Goal: Task Accomplishment & Management: Manage account settings

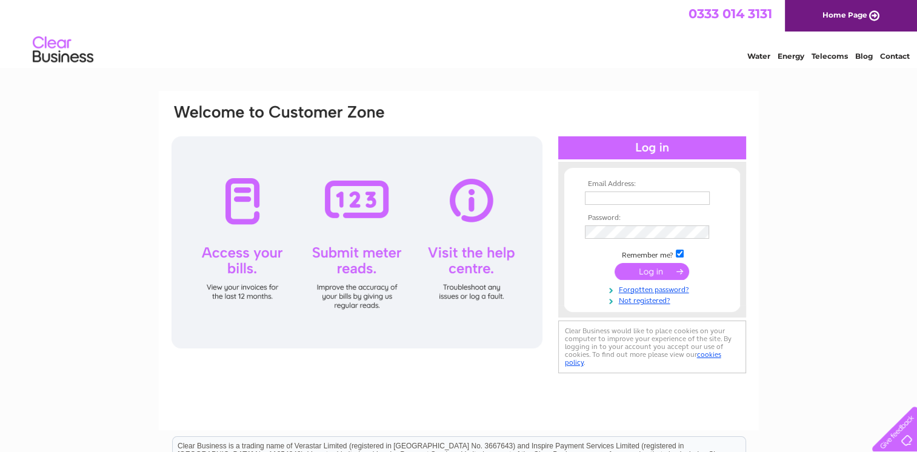
type input "ds@highlandgame.com"
click at [655, 268] on input "submit" at bounding box center [651, 271] width 75 height 17
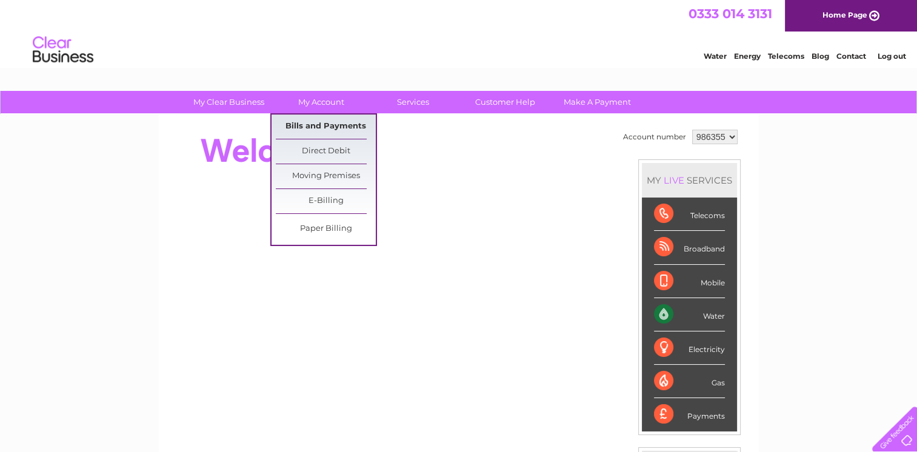
click at [330, 124] on link "Bills and Payments" at bounding box center [326, 127] width 100 height 24
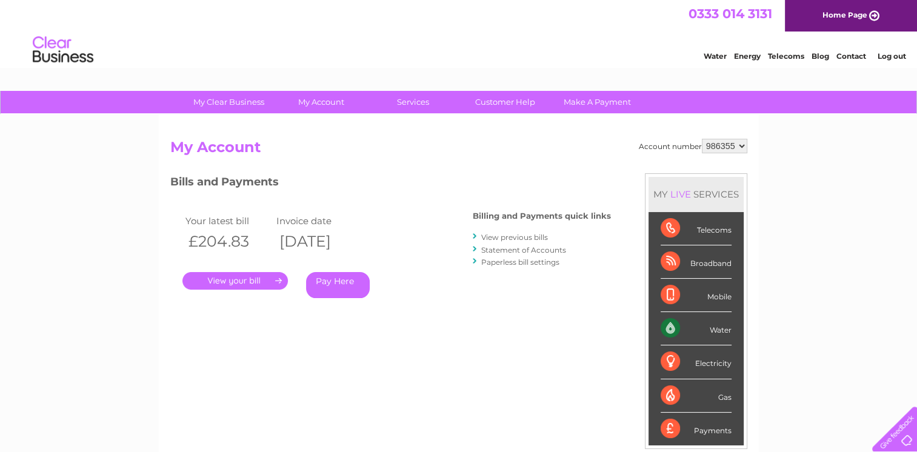
click at [238, 278] on link "." at bounding box center [234, 281] width 105 height 18
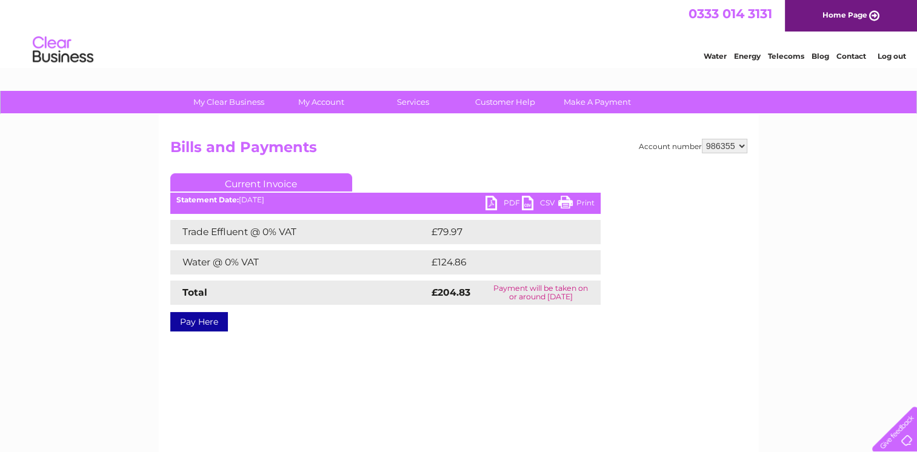
click at [507, 205] on link "PDF" at bounding box center [503, 205] width 36 height 18
